Goal: Information Seeking & Learning: Learn about a topic

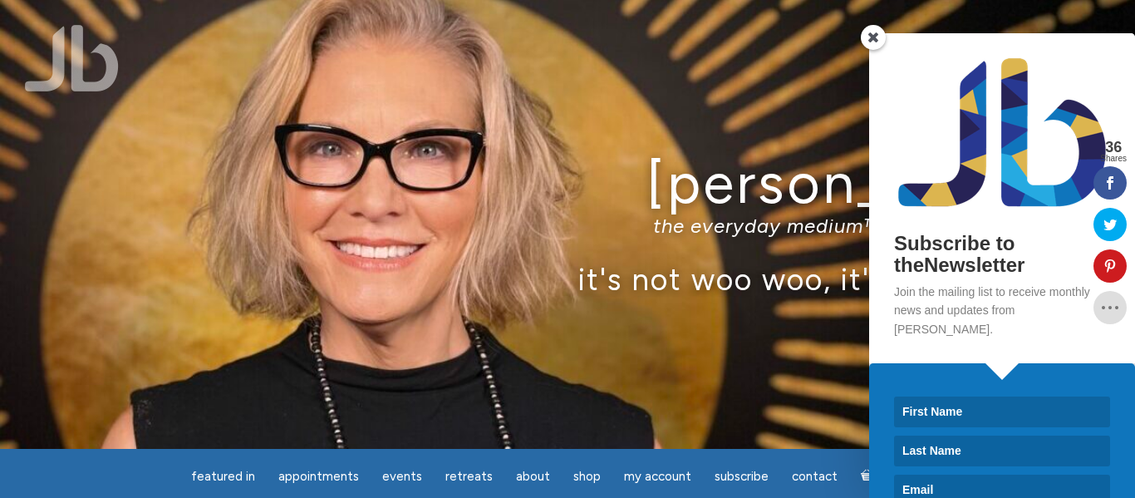
click at [871, 37] on span at bounding box center [873, 37] width 25 height 25
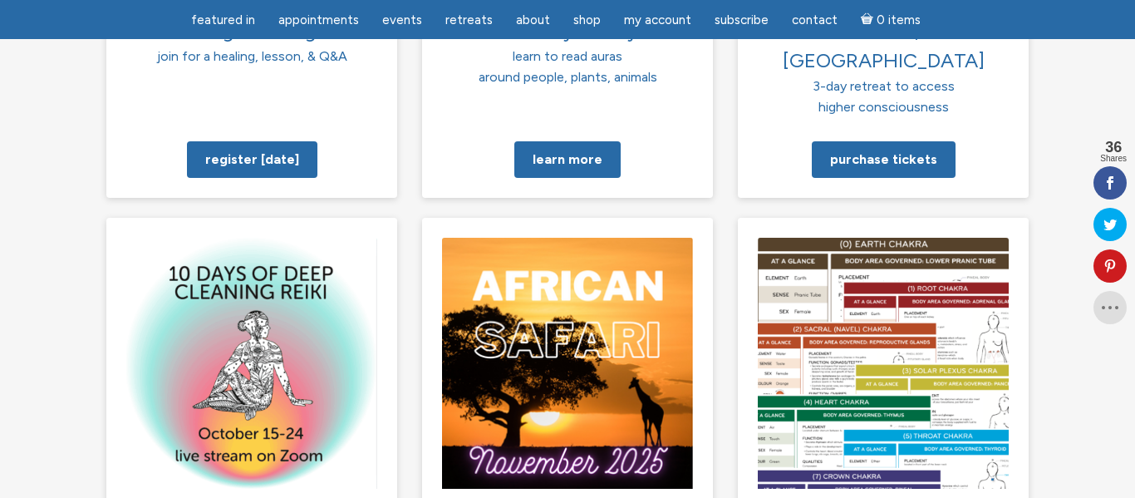
scroll to position [1567, 0]
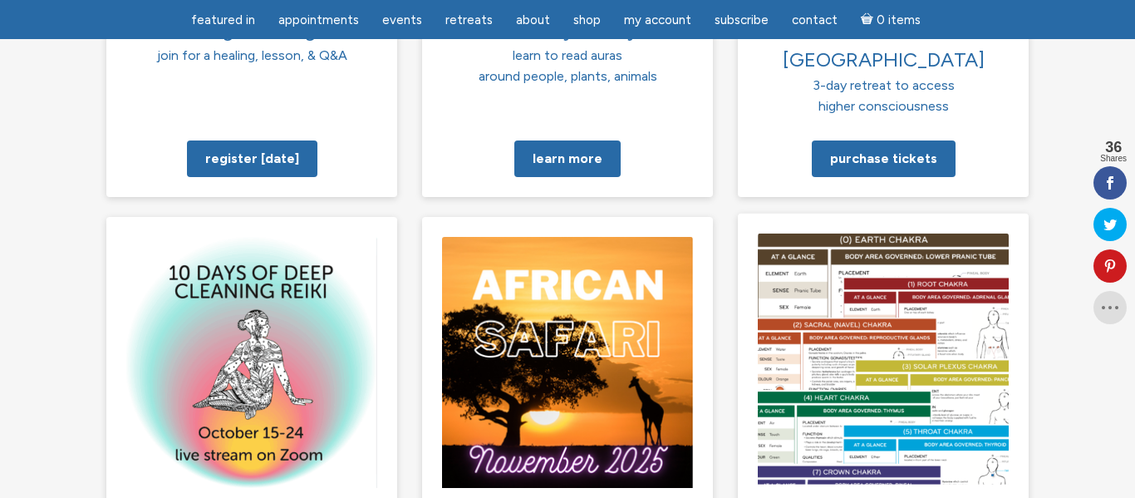
click at [938, 213] on div "chakra sheets 9 pages, 18 categories all dedicated to our chakras" at bounding box center [883, 412] width 291 height 398
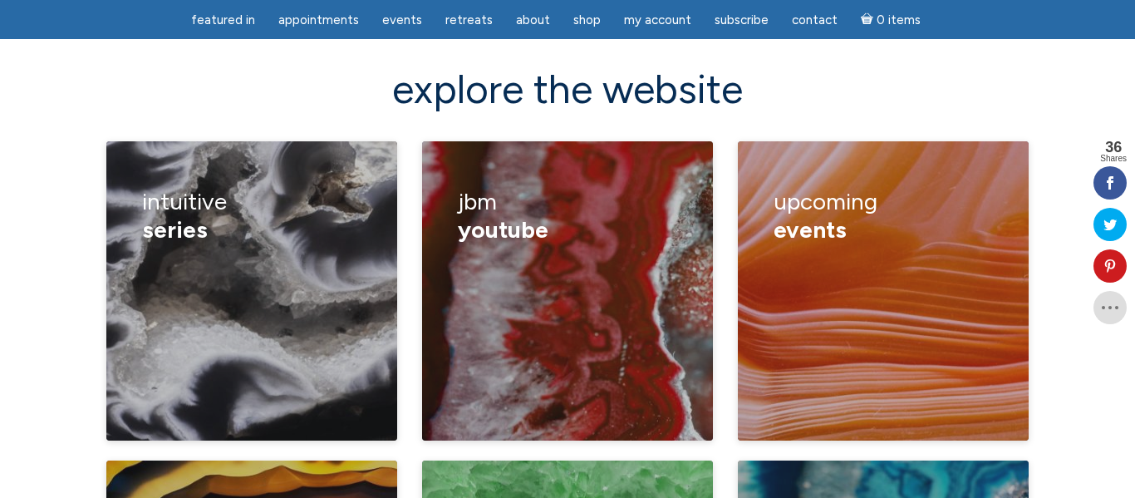
scroll to position [2332, 0]
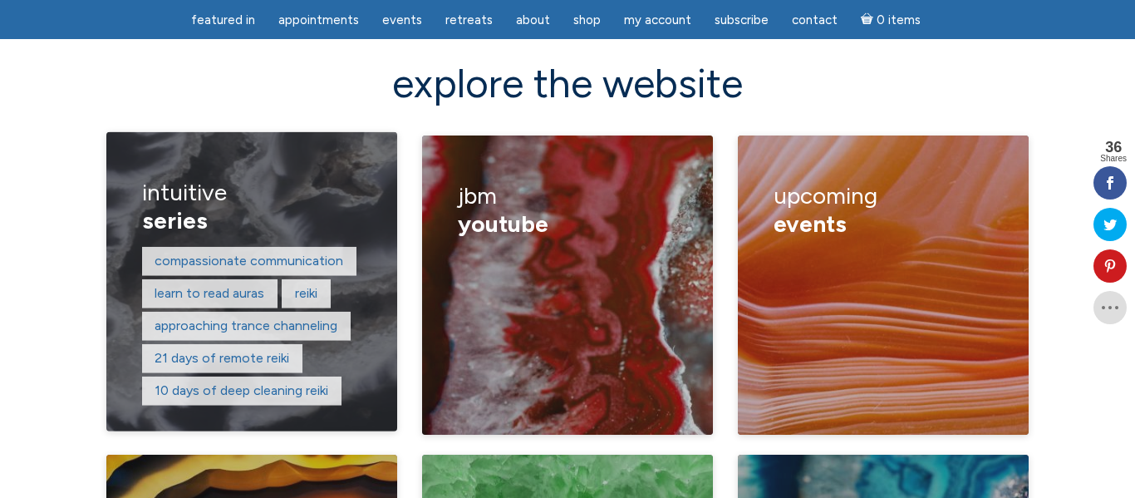
click at [212, 258] on div "compassionate communication learn to read auras reiki approaching trance channe…" at bounding box center [252, 327] width 220 height 162
click at [322, 253] on link "compassionate communication" at bounding box center [249, 261] width 189 height 16
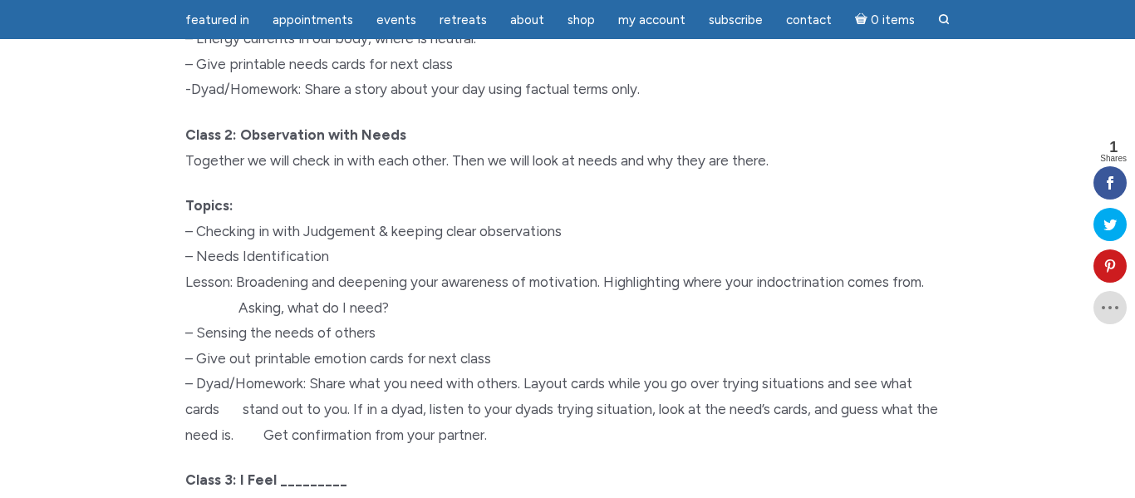
scroll to position [1833, 0]
